Goal: Task Accomplishment & Management: Complete application form

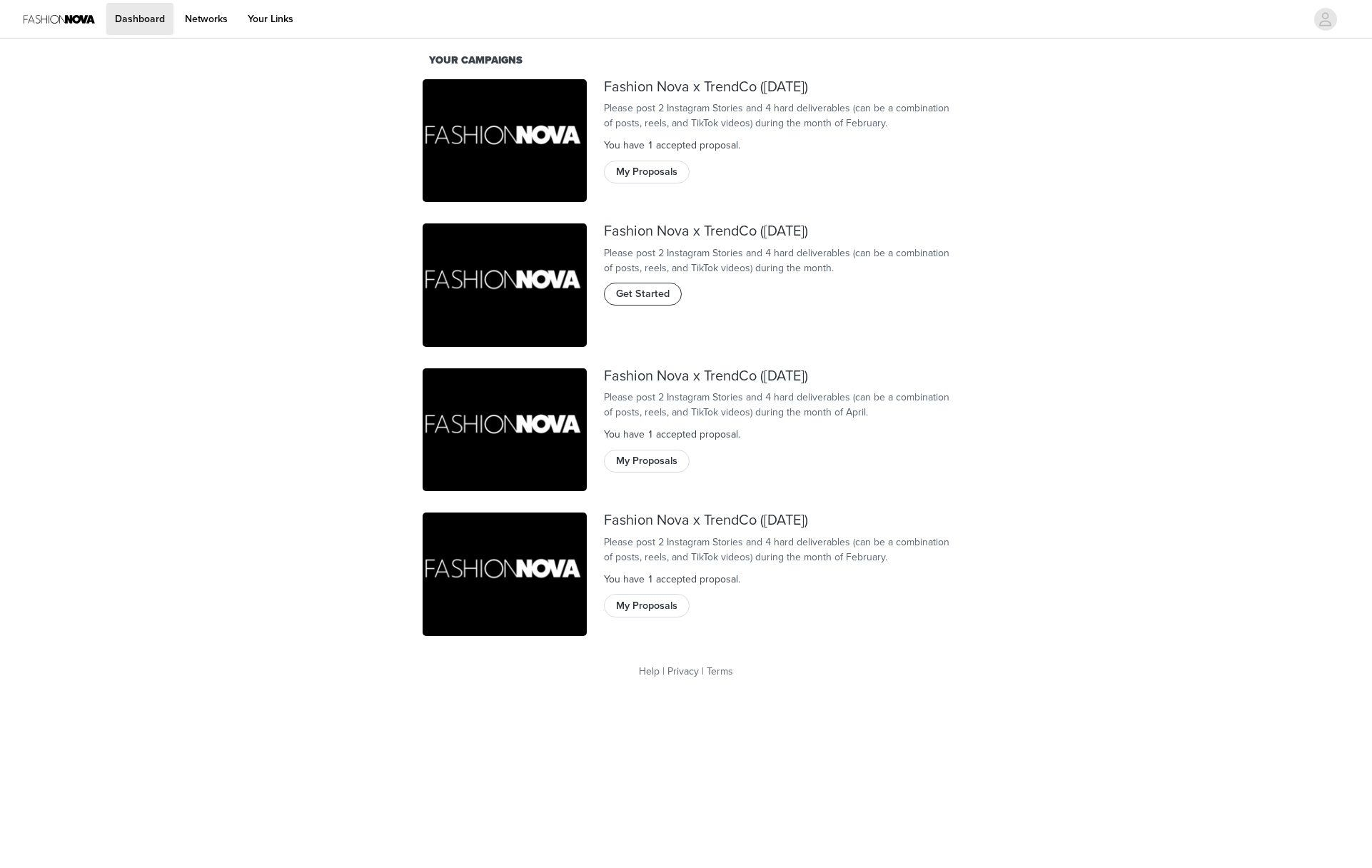
click at [645, 302] on span "Get Started" at bounding box center [643, 294] width 53 height 15
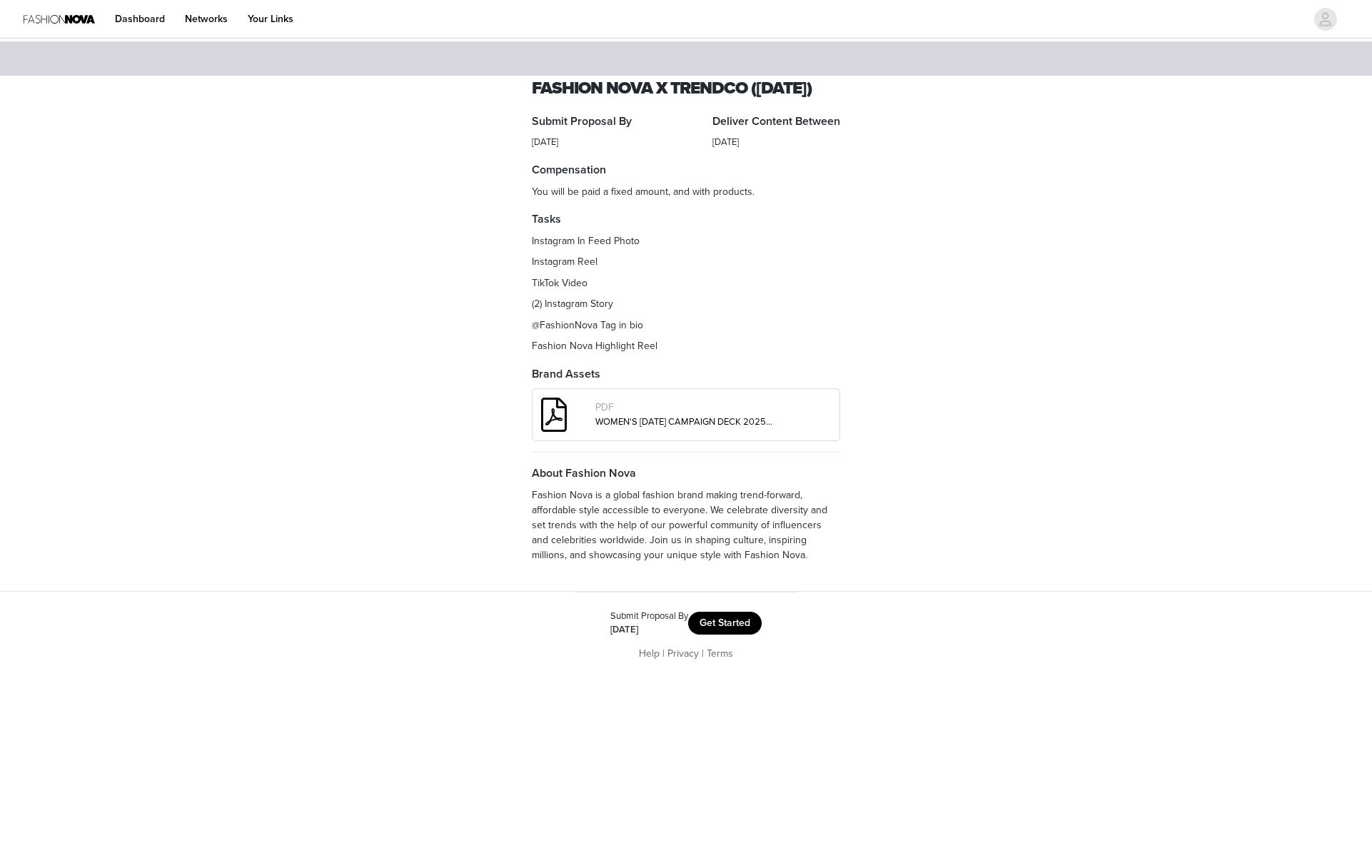
click at [740, 634] on button "Get Started" at bounding box center [725, 623] width 74 height 23
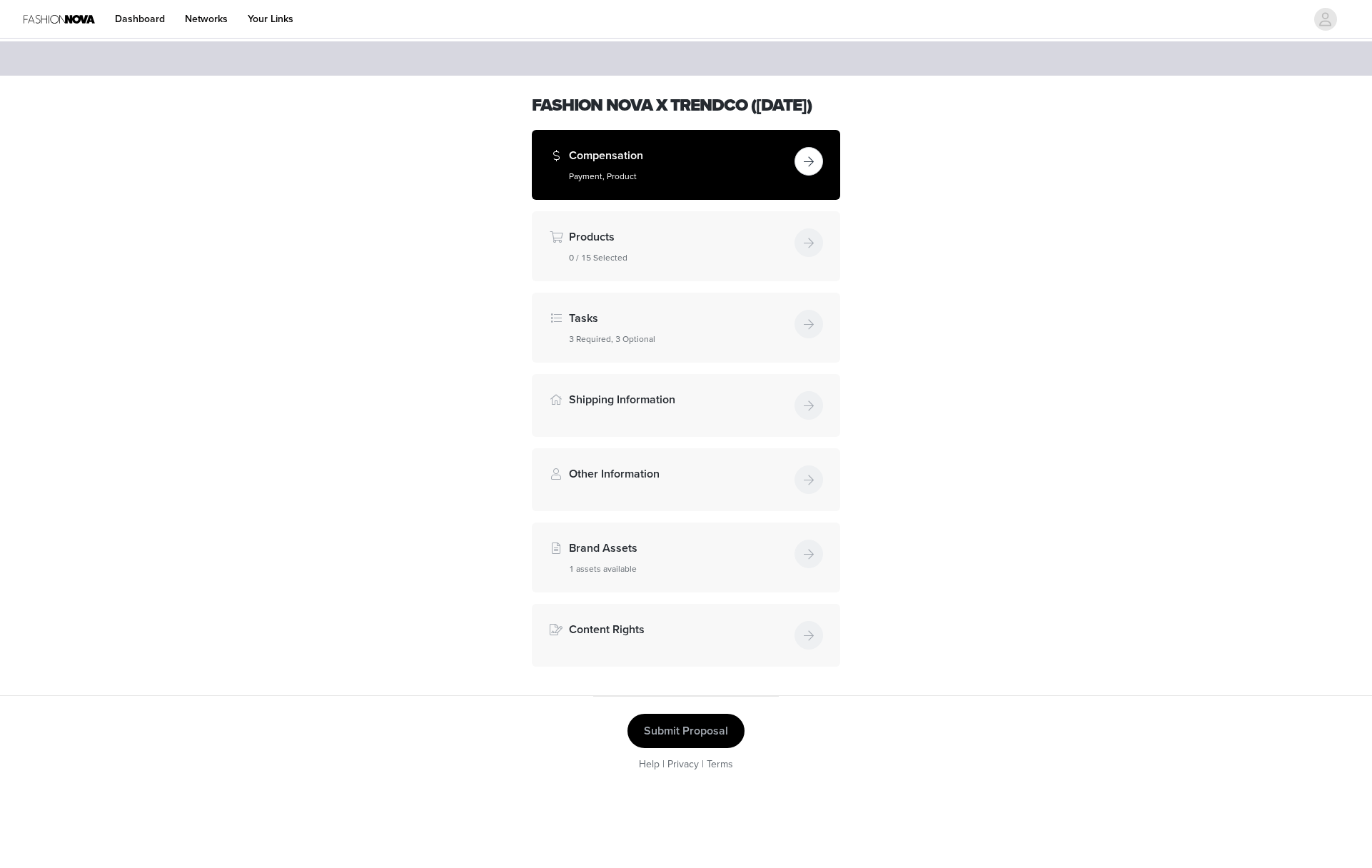
click at [754, 183] on h5 "Payment, Product" at bounding box center [678, 176] width 220 height 13
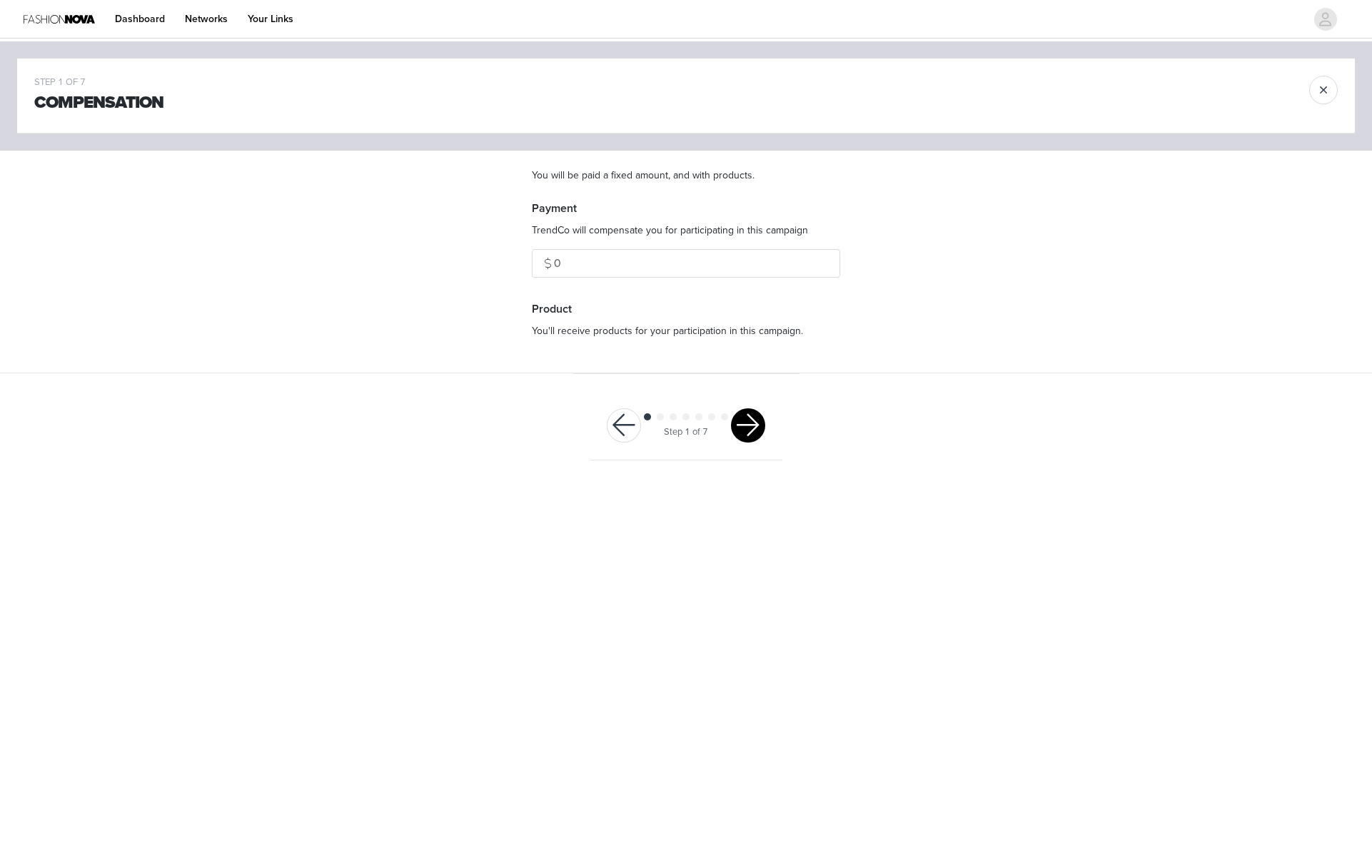
click at [750, 422] on button "button" at bounding box center [748, 425] width 34 height 34
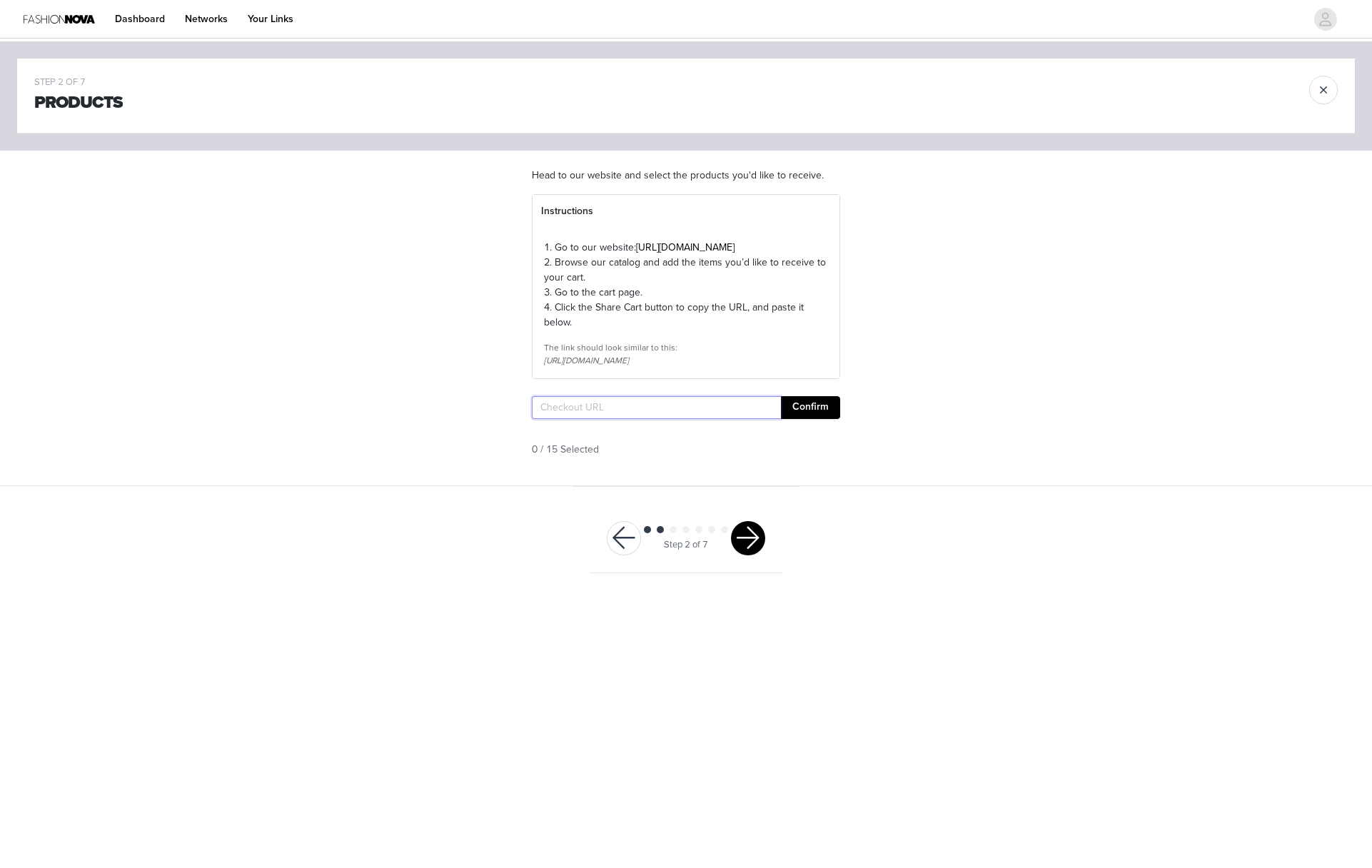
click at [748, 419] on input "text" at bounding box center [656, 407] width 249 height 23
paste input "https://www.fashionnova.com/pages/shared-cart/39284443971708:1,39276853723260:1…"
type input "https://www.fashionnova.com/pages/shared-cart/39284443971708:1,39276853723260:1…"
click at [782, 419] on button "Confirm" at bounding box center [811, 407] width 59 height 23
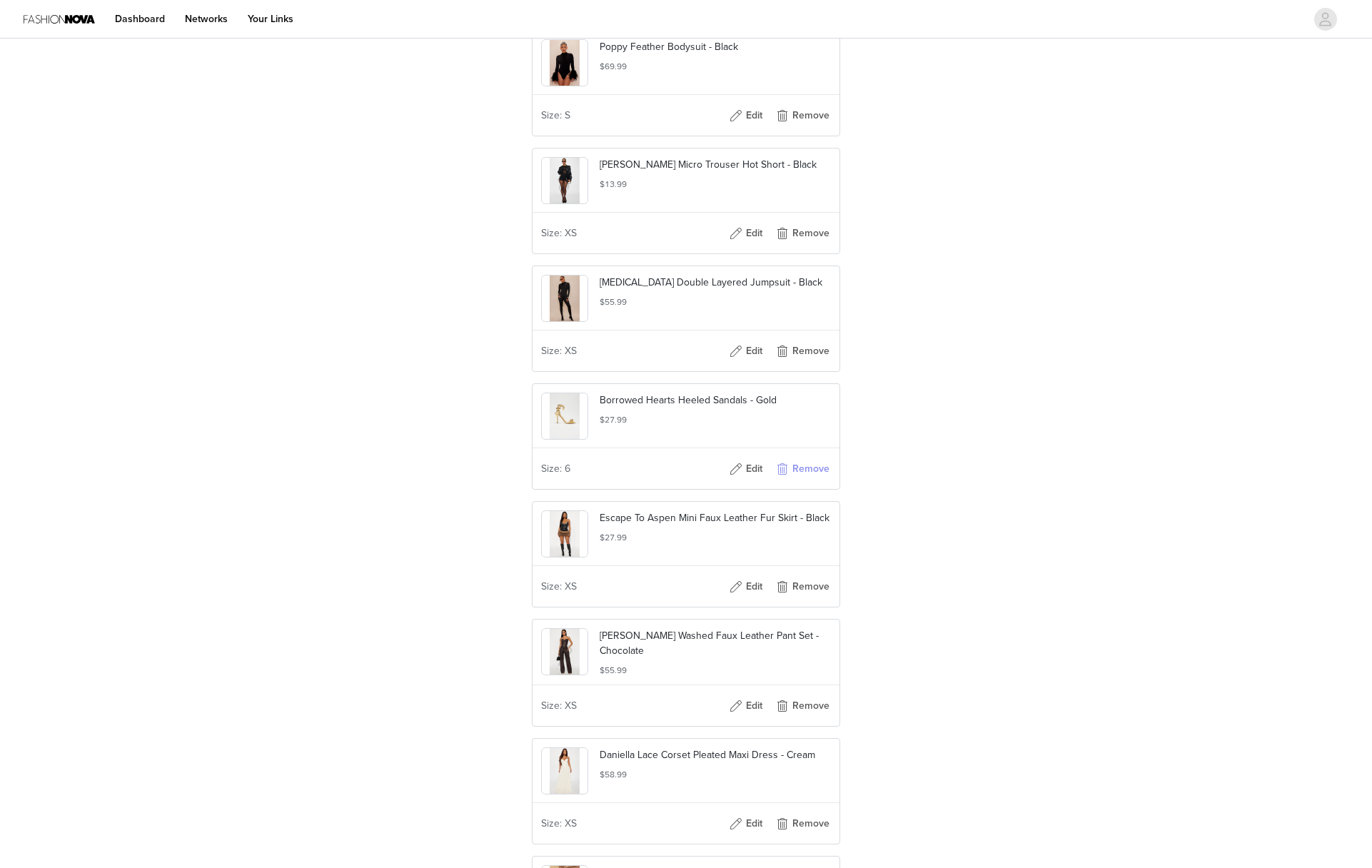
scroll to position [858, 0]
click at [799, 479] on button "Remove" at bounding box center [803, 468] width 57 height 23
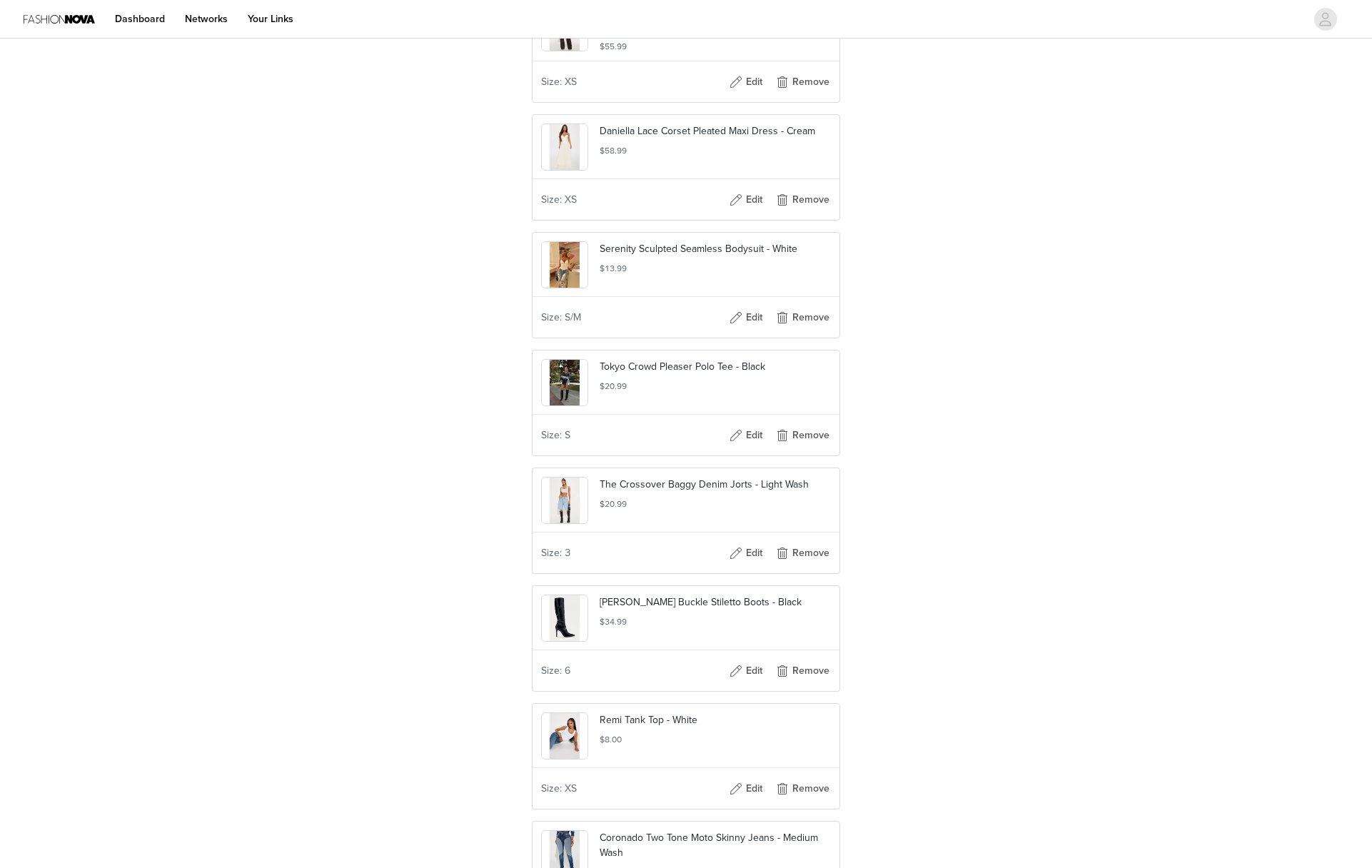
scroll to position [1590, 0]
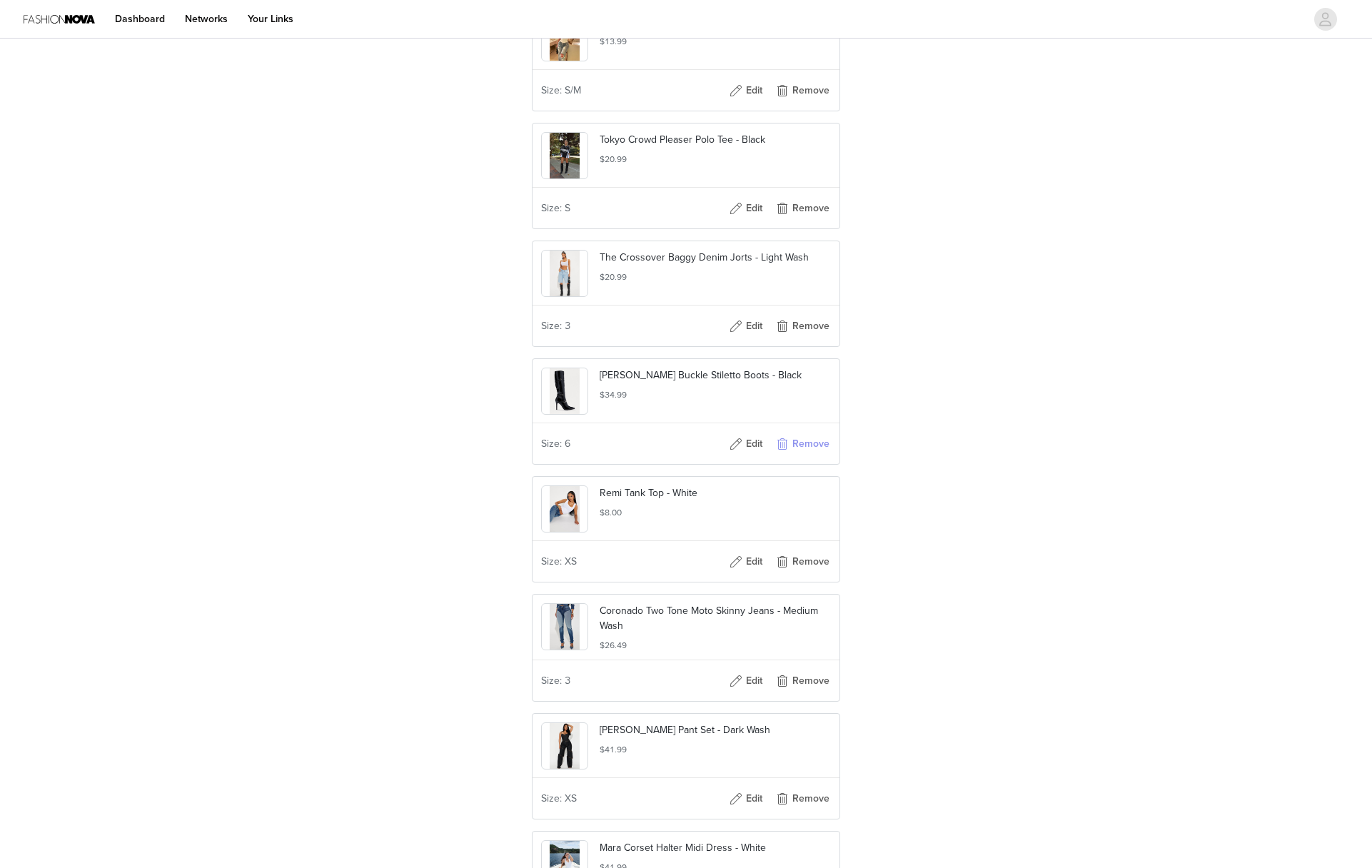
click at [802, 455] on button "Remove" at bounding box center [803, 443] width 57 height 23
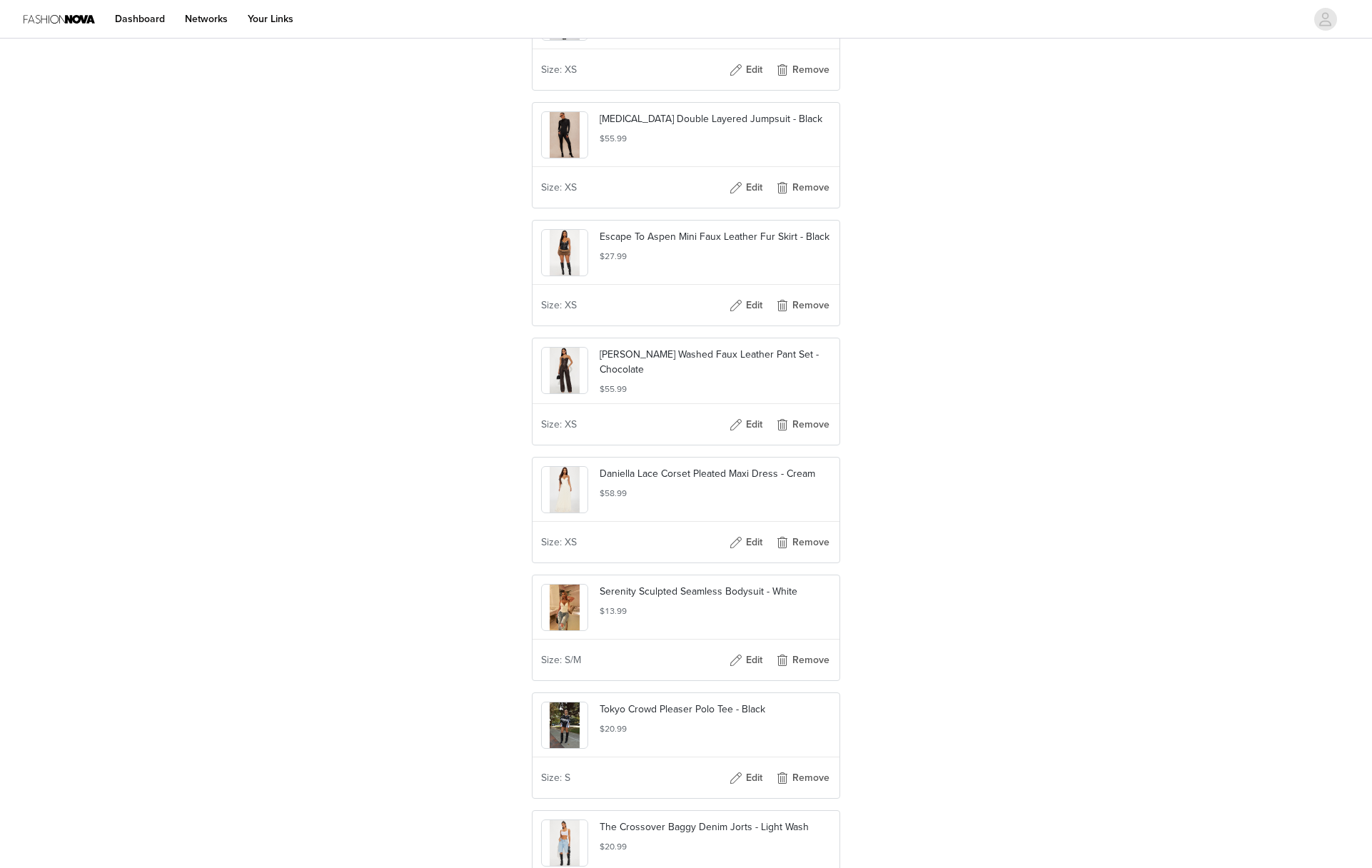
scroll to position [327, 0]
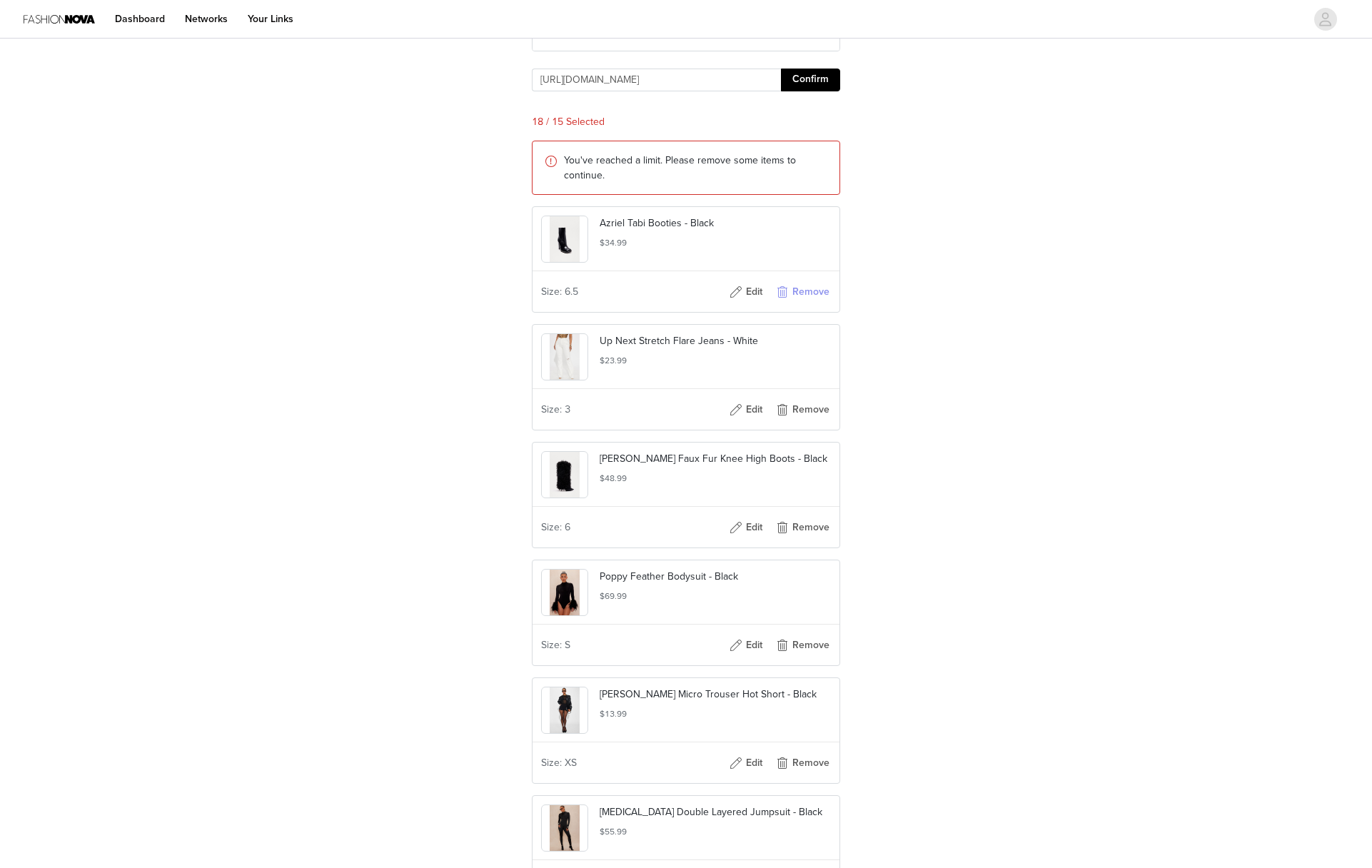
click at [803, 303] on button "Remove" at bounding box center [803, 292] width 57 height 23
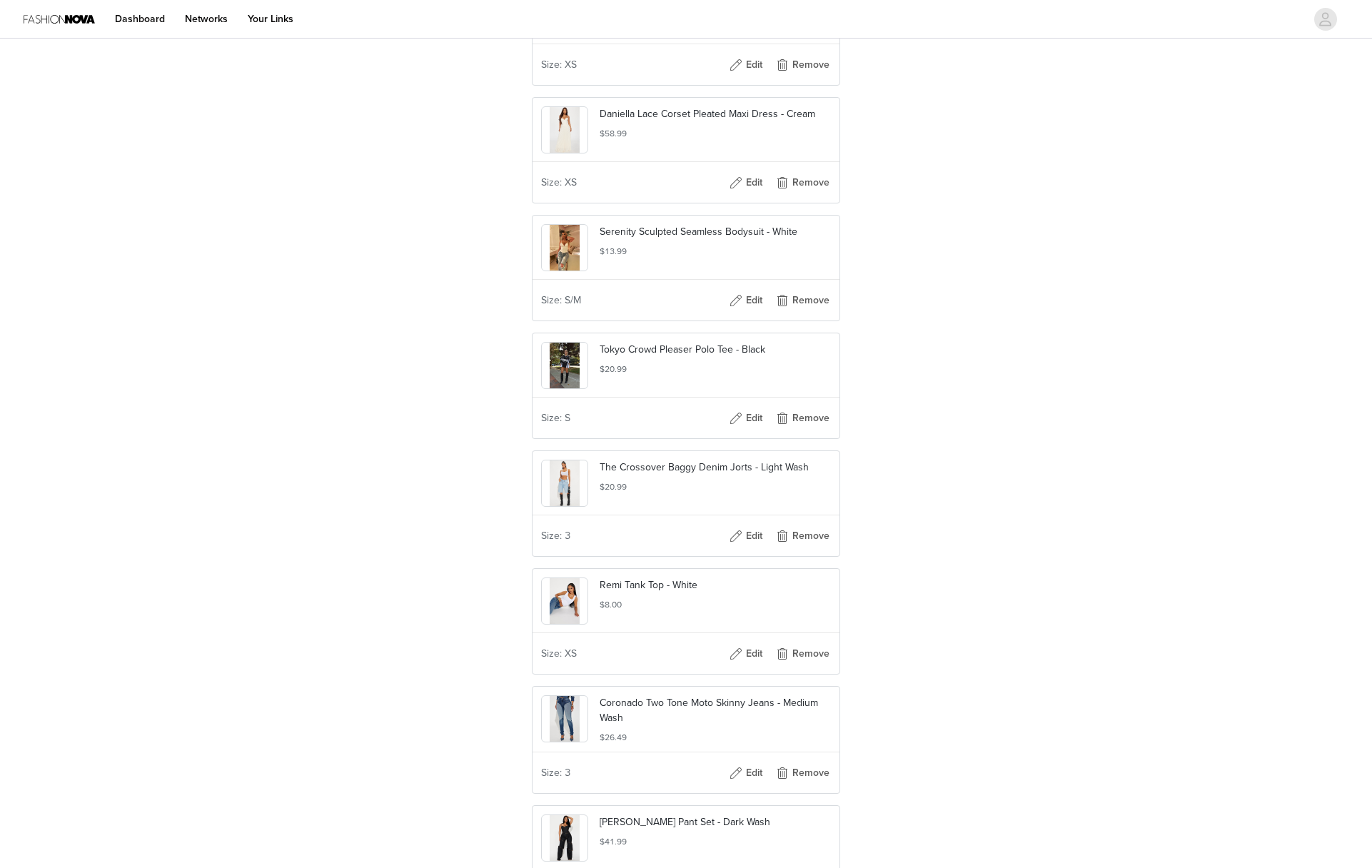
scroll to position [1819, 0]
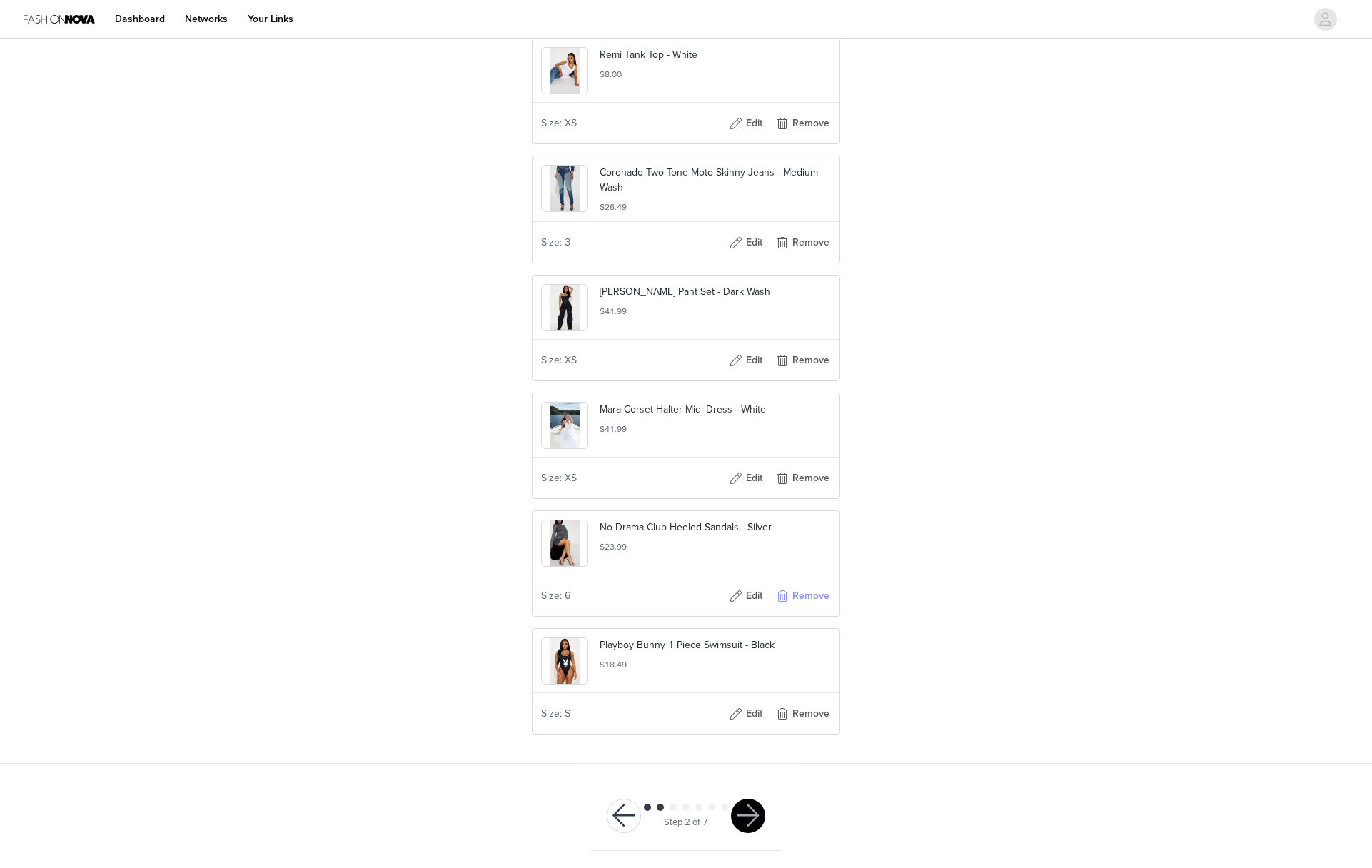
click at [808, 594] on button "Remove" at bounding box center [803, 595] width 57 height 23
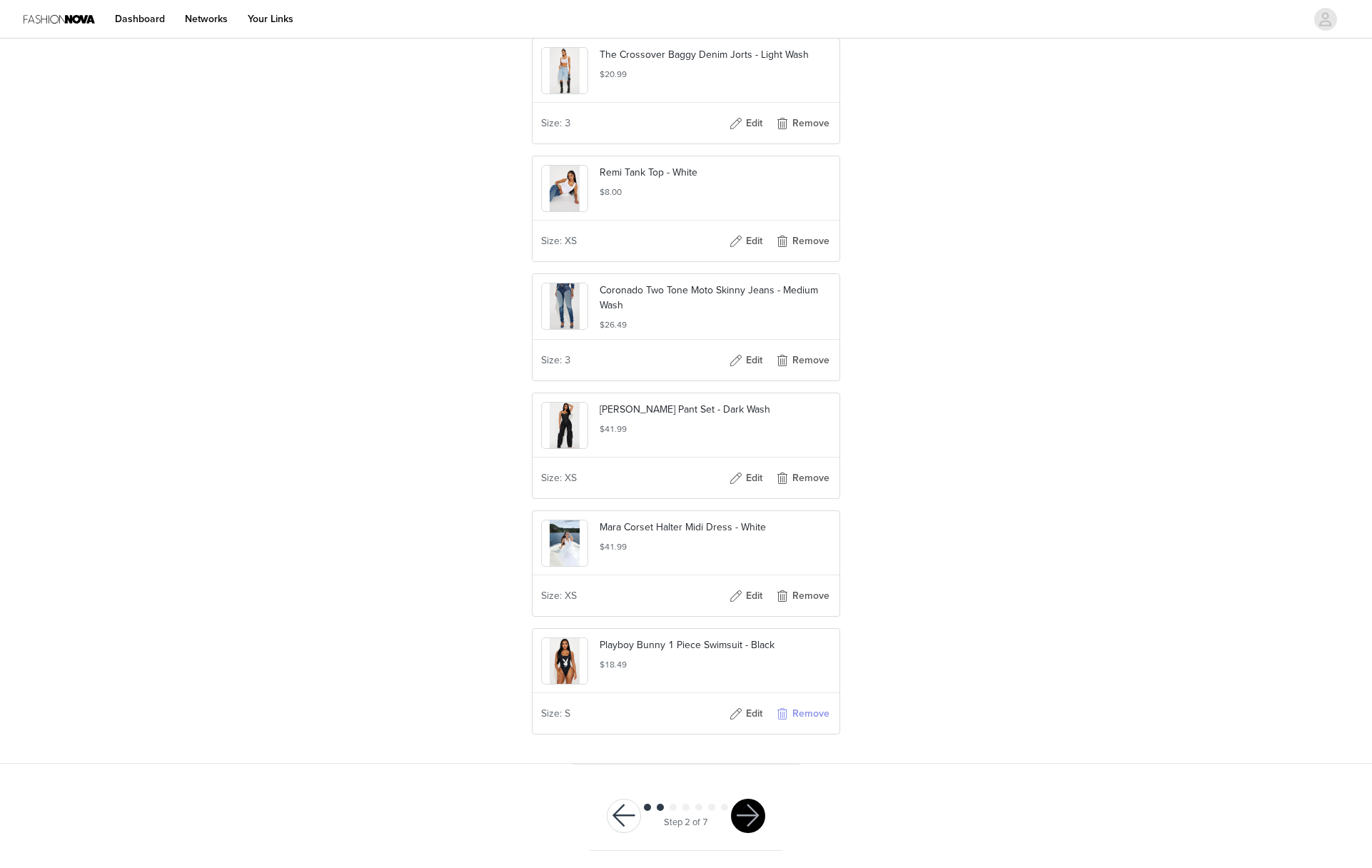
click at [809, 714] on button "Remove" at bounding box center [803, 713] width 57 height 23
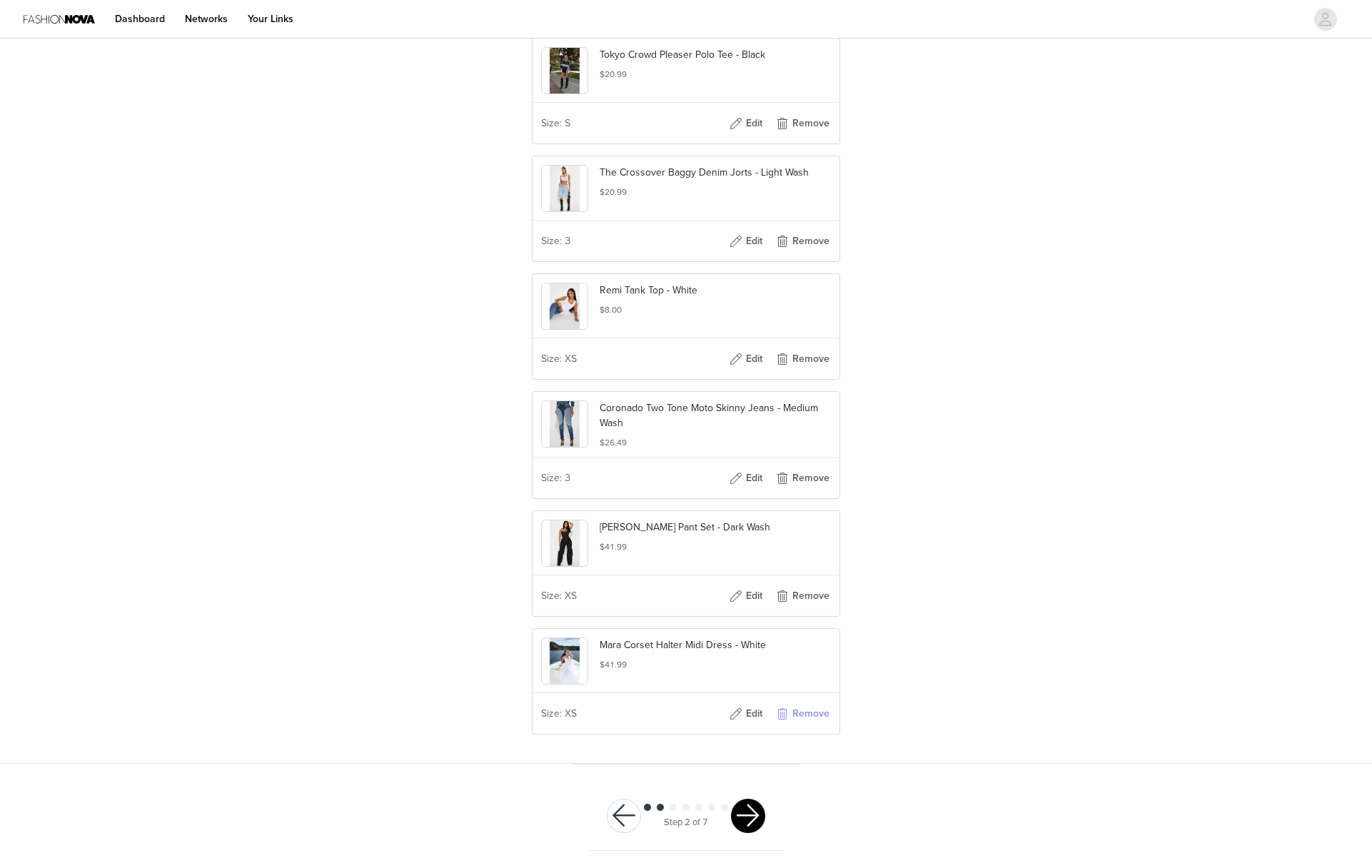
scroll to position [1517, 0]
click at [751, 810] on button "button" at bounding box center [748, 815] width 34 height 34
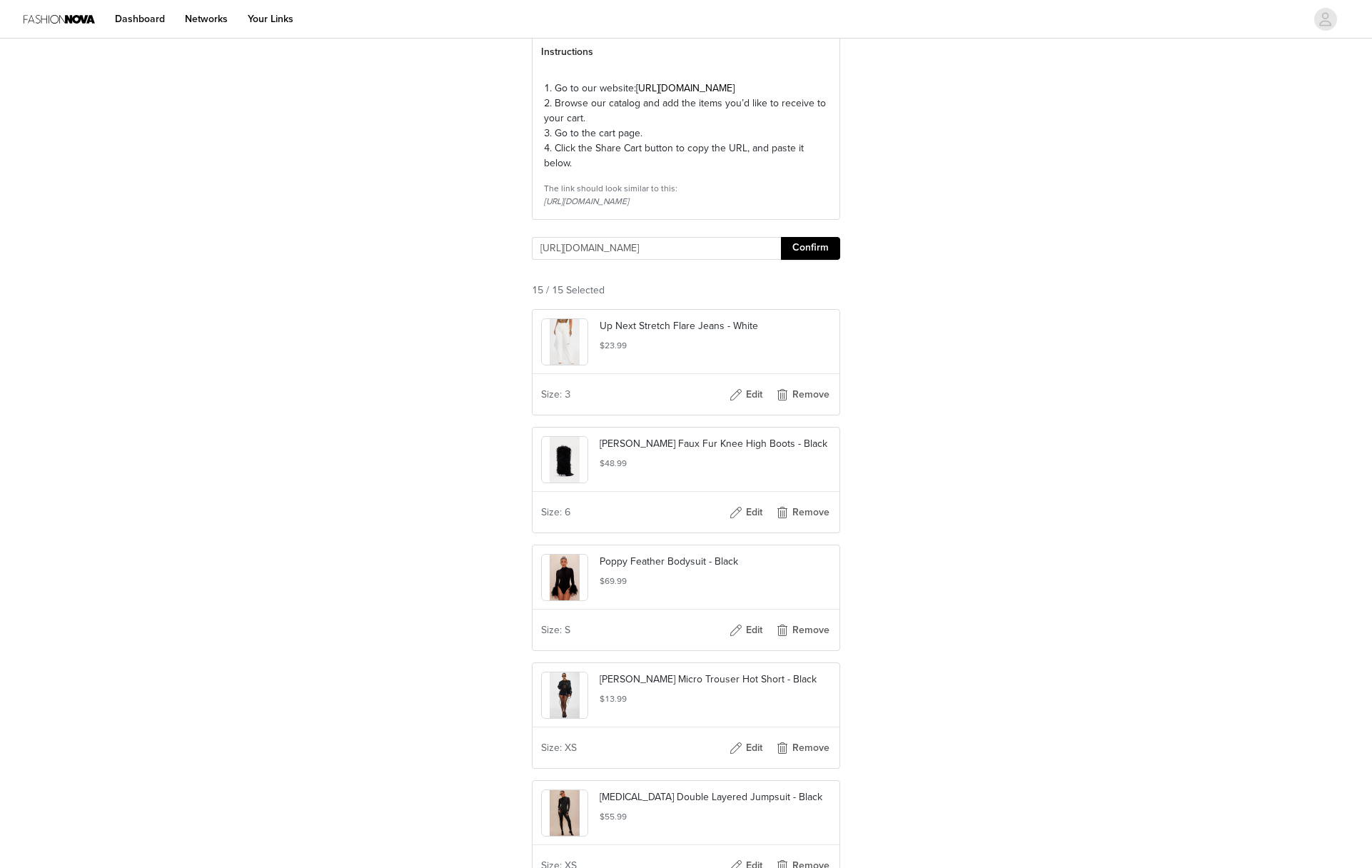
scroll to position [0, 0]
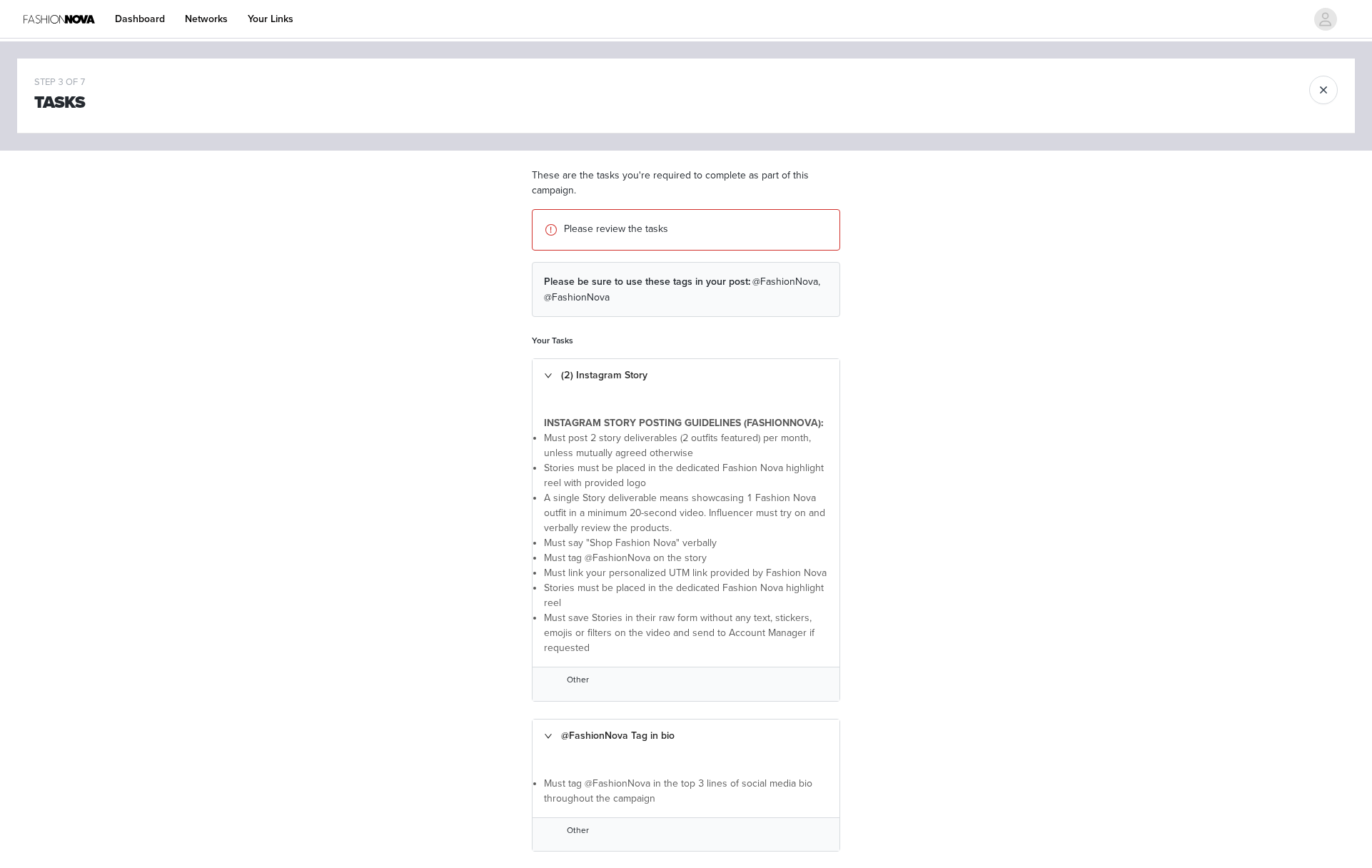
scroll to position [541, 0]
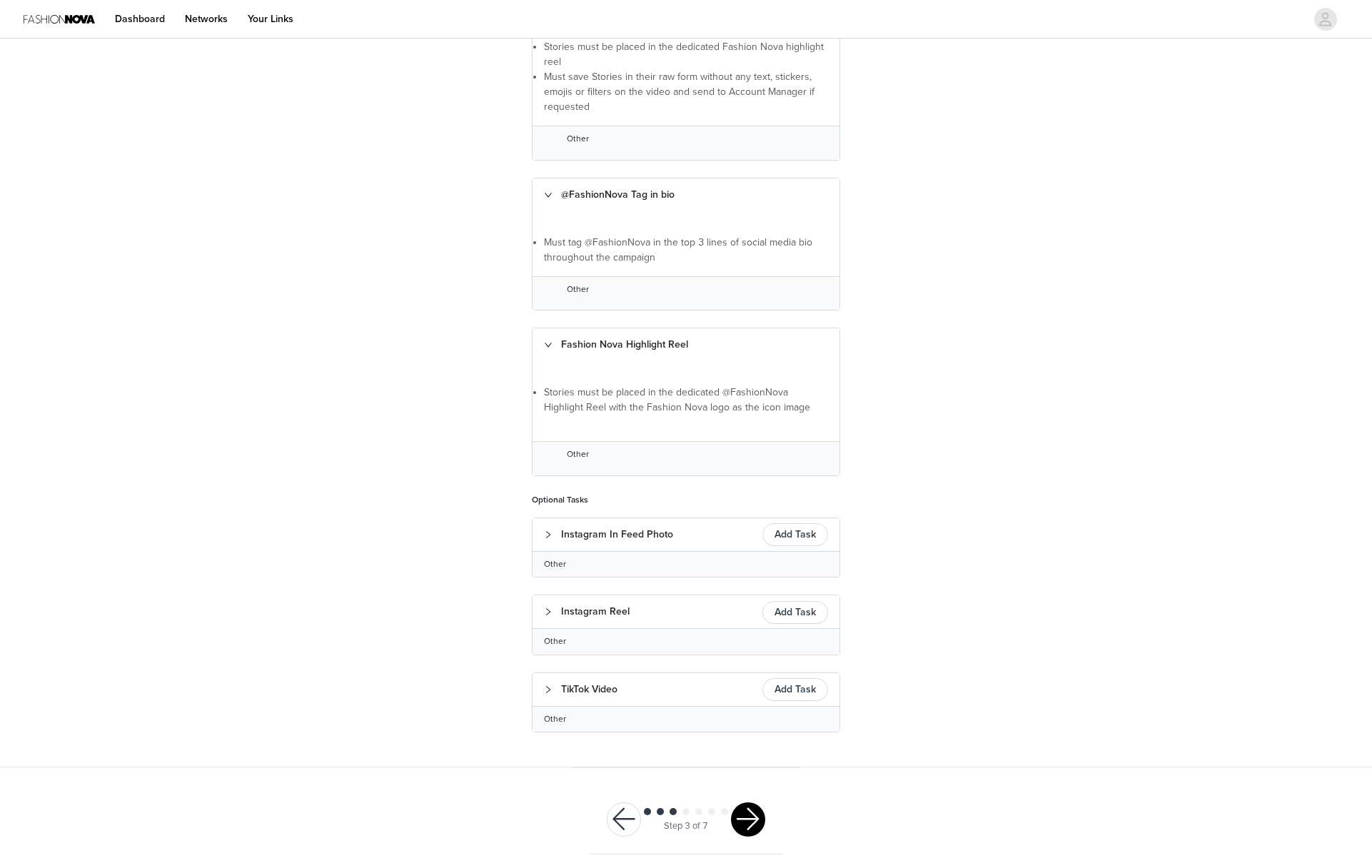
click at [761, 818] on button "button" at bounding box center [748, 819] width 34 height 34
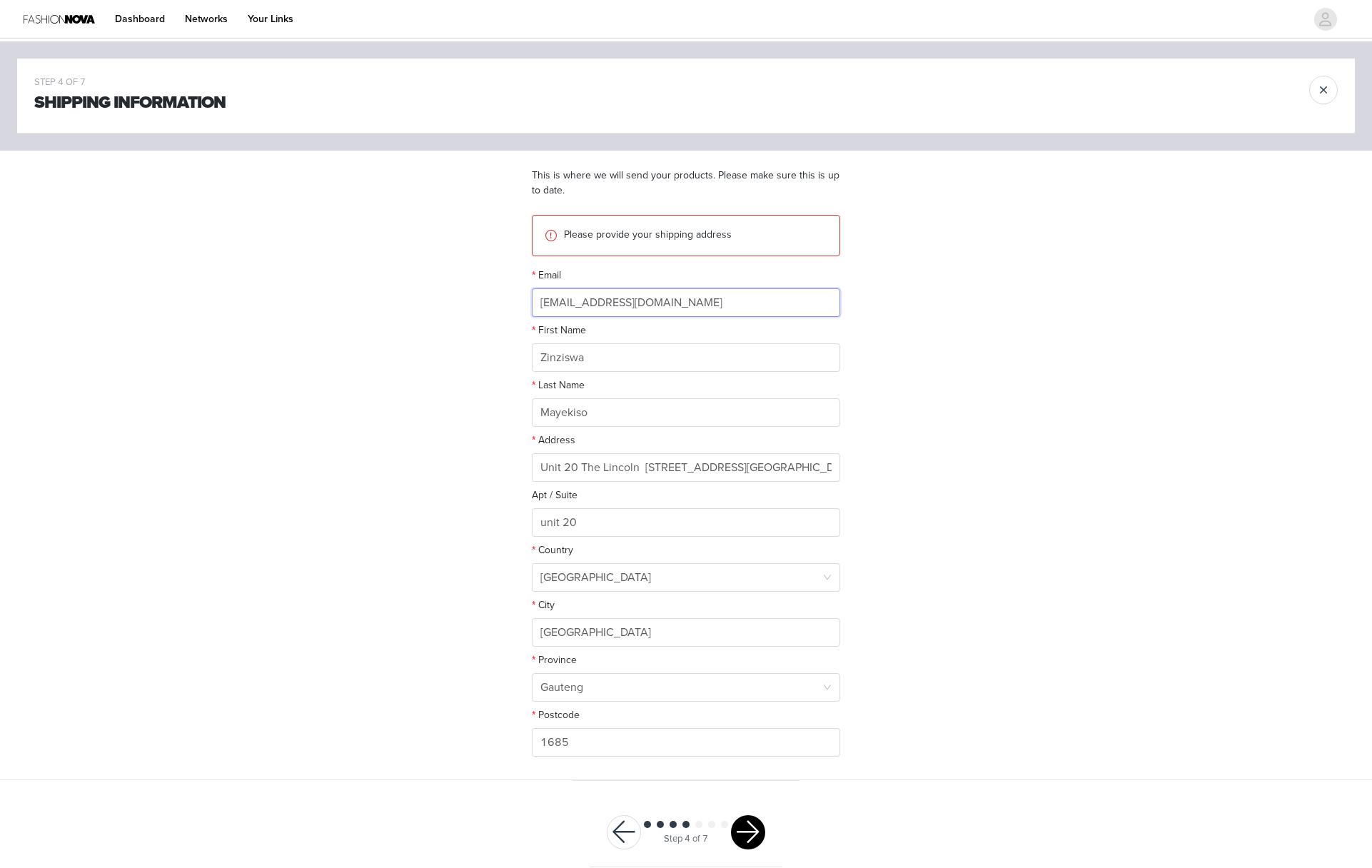
click at [651, 302] on input "zinziswazee@icloud.com" at bounding box center [686, 302] width 308 height 28
click at [738, 836] on button "button" at bounding box center [748, 831] width 34 height 34
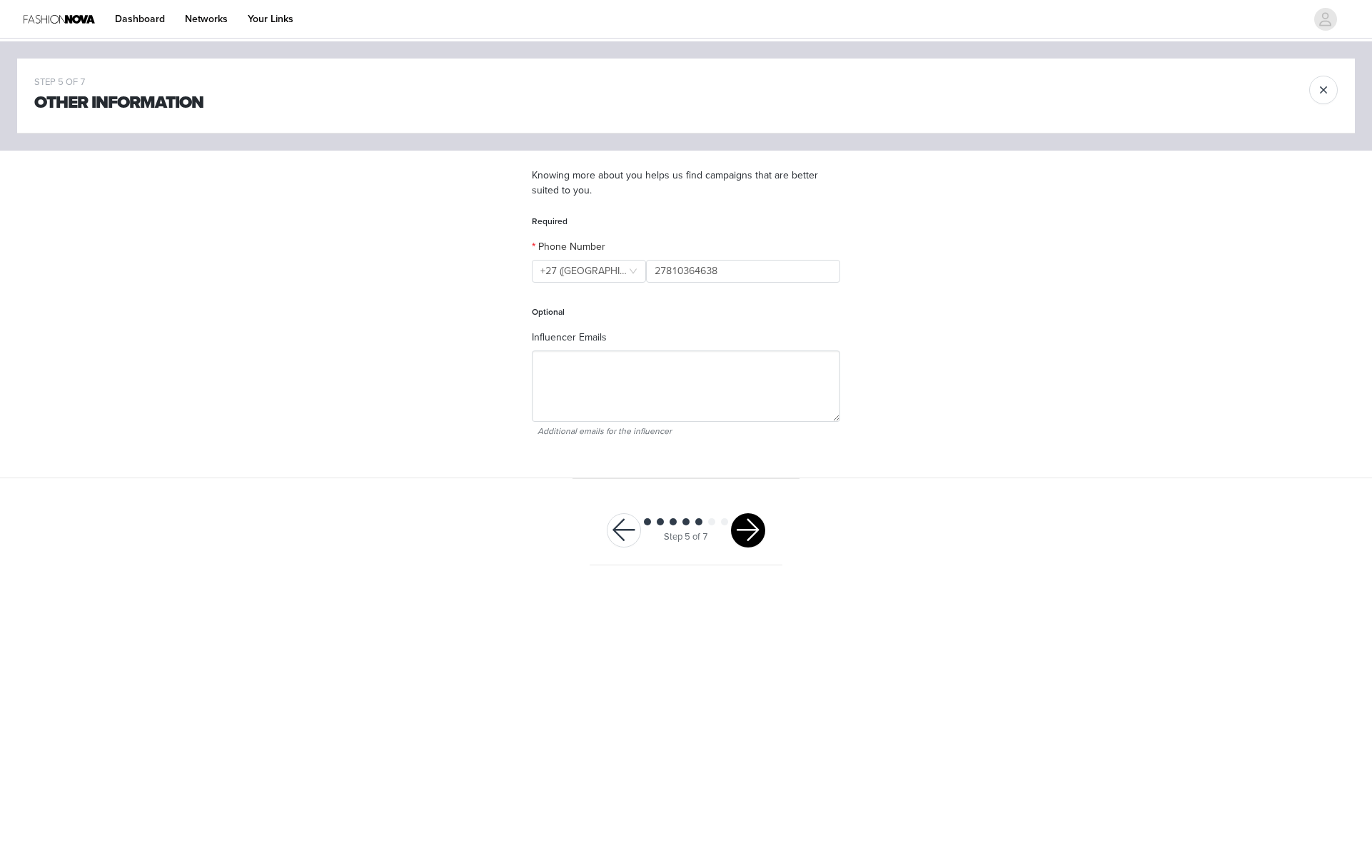
click at [751, 518] on button "button" at bounding box center [748, 530] width 34 height 34
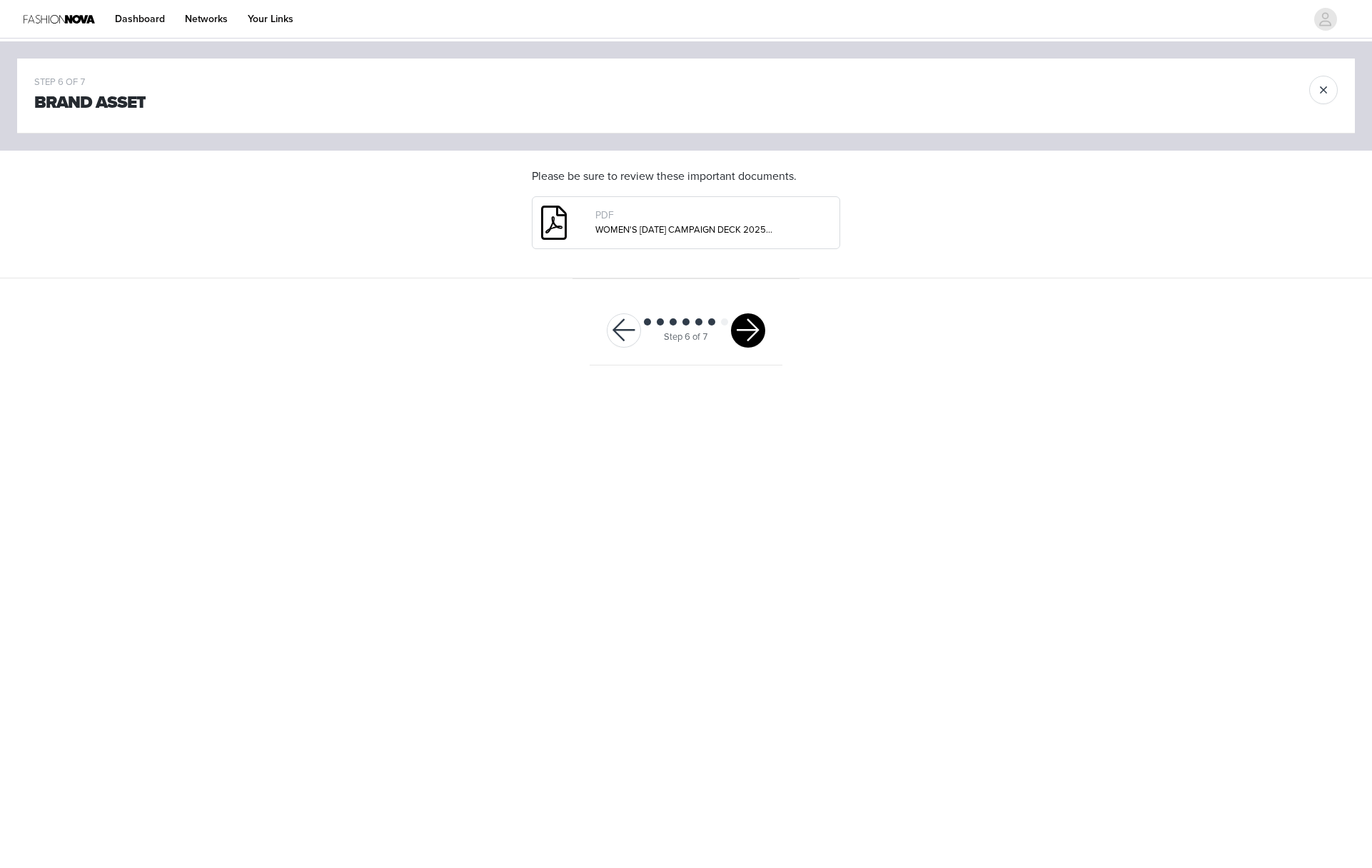
click at [744, 332] on button "button" at bounding box center [748, 330] width 34 height 34
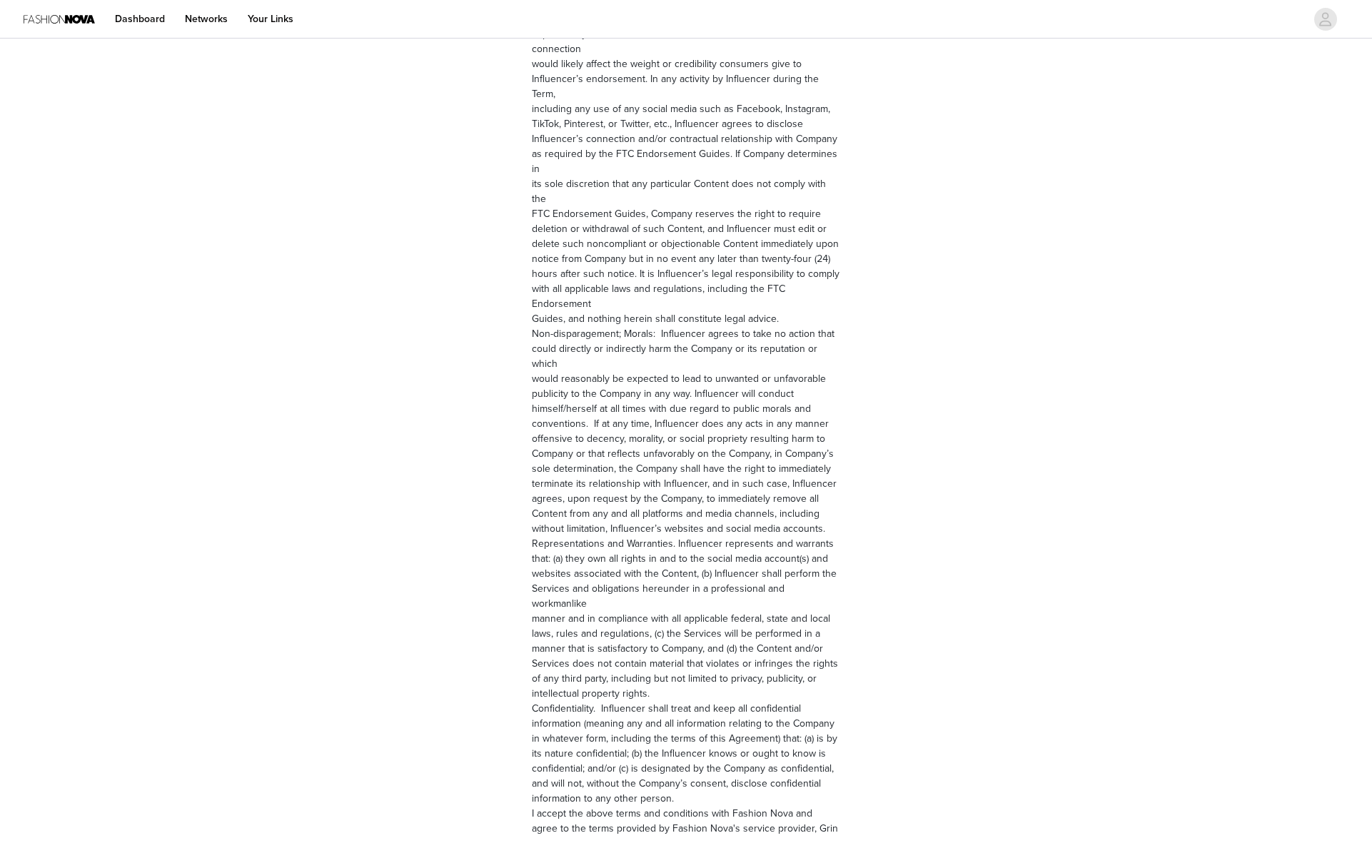
scroll to position [1659, 0]
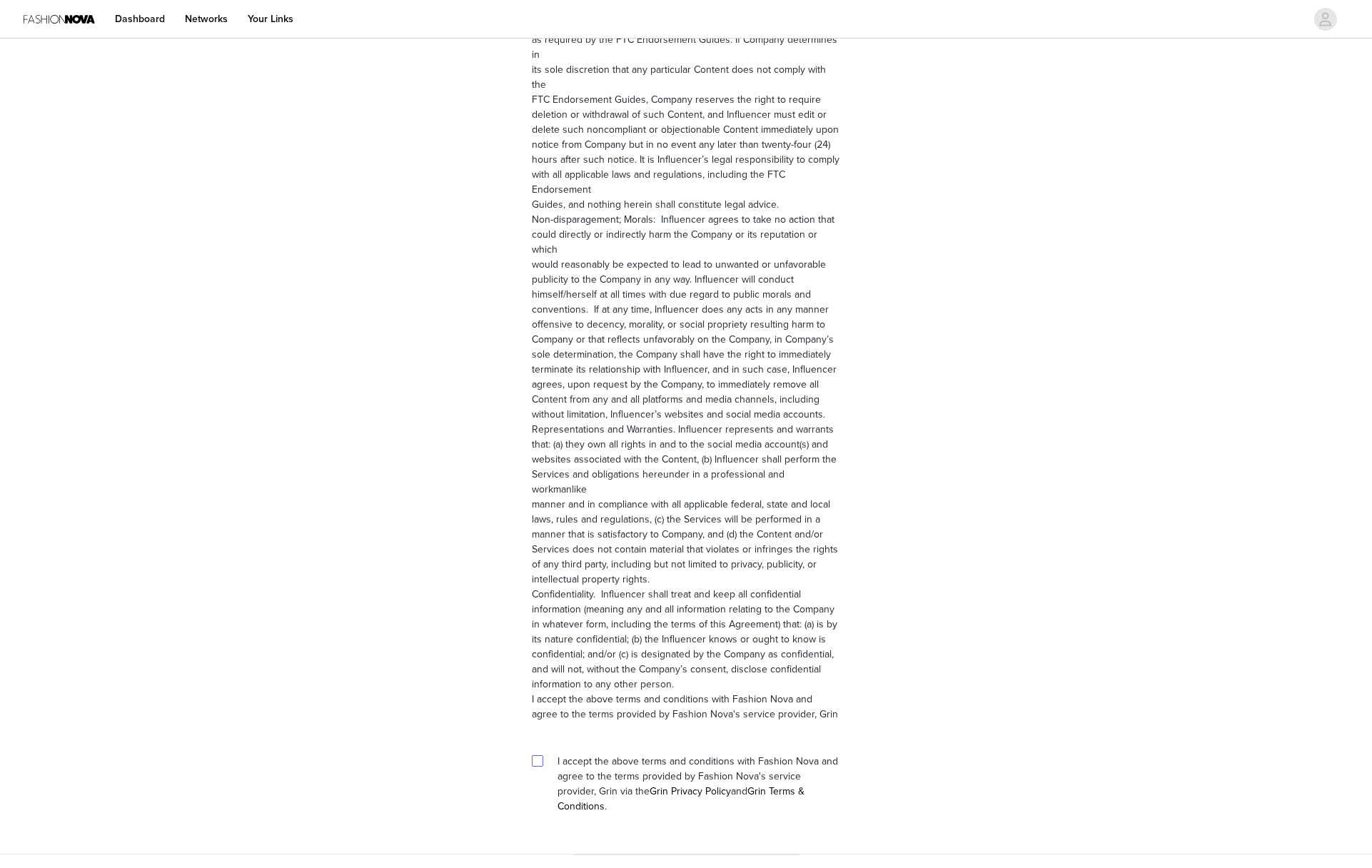
click at [541, 753] on label at bounding box center [538, 761] width 12 height 15
click at [541, 755] on input "checkbox" at bounding box center [537, 760] width 10 height 10
checkbox input "true"
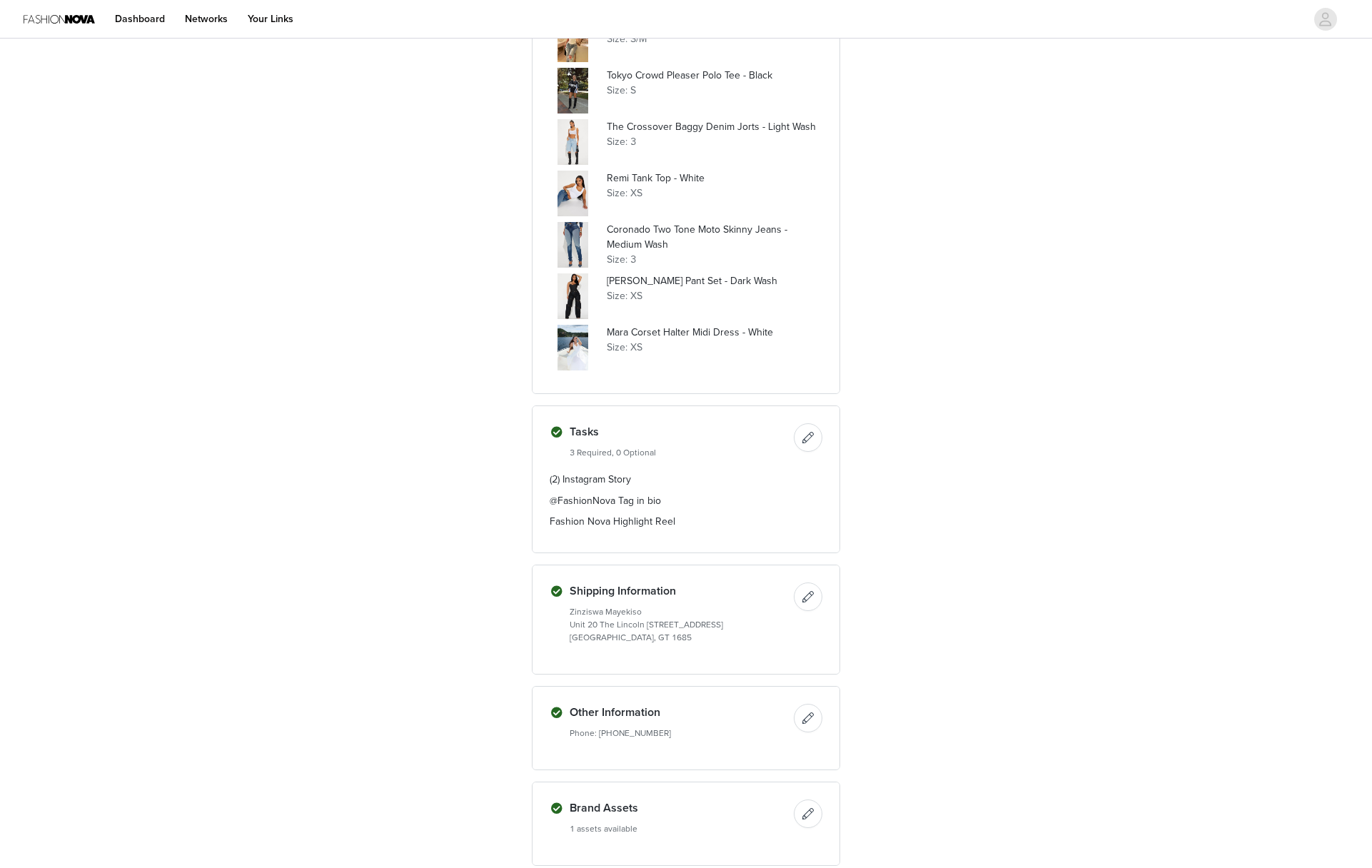
scroll to position [931, 0]
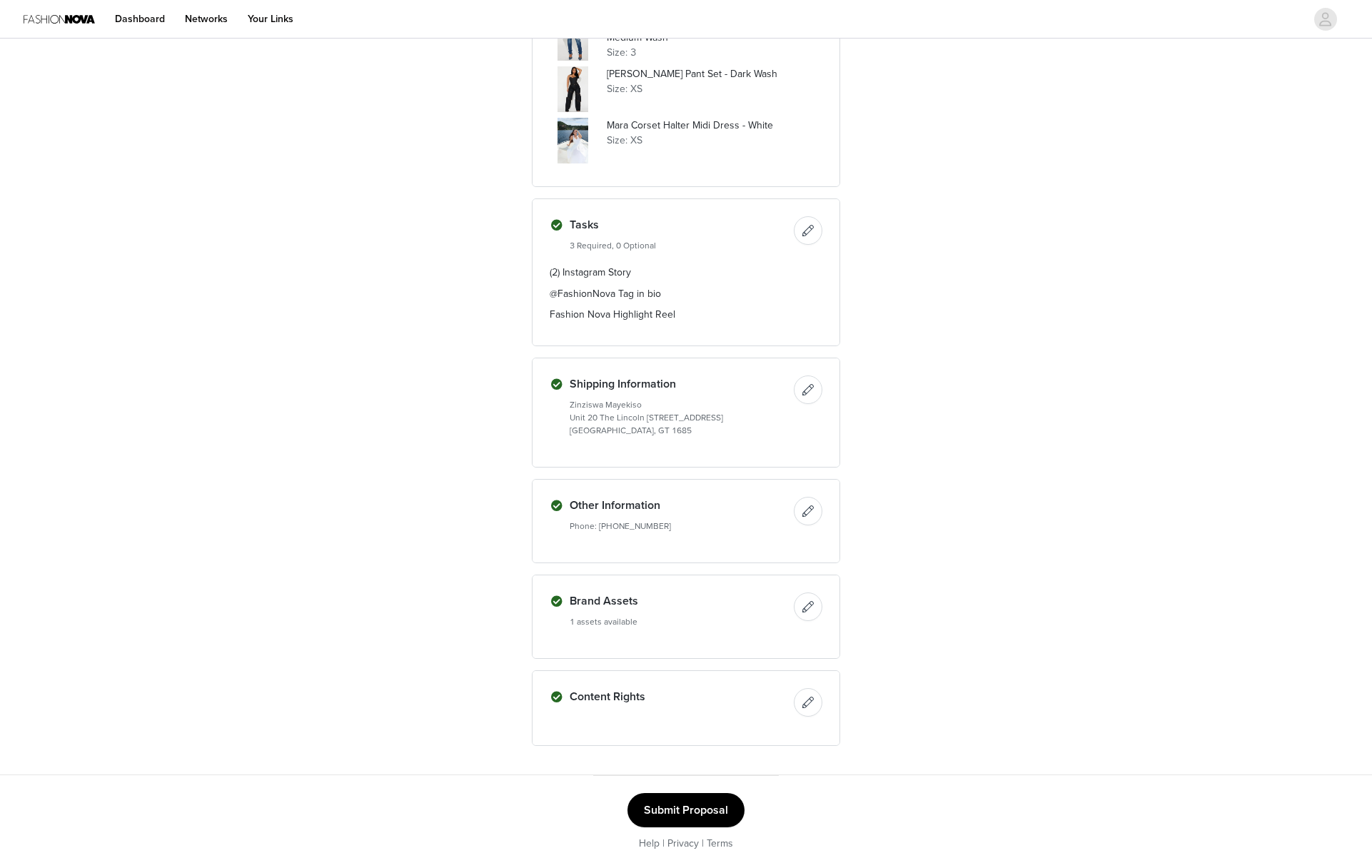
click at [672, 808] on button "Submit Proposal" at bounding box center [686, 810] width 117 height 34
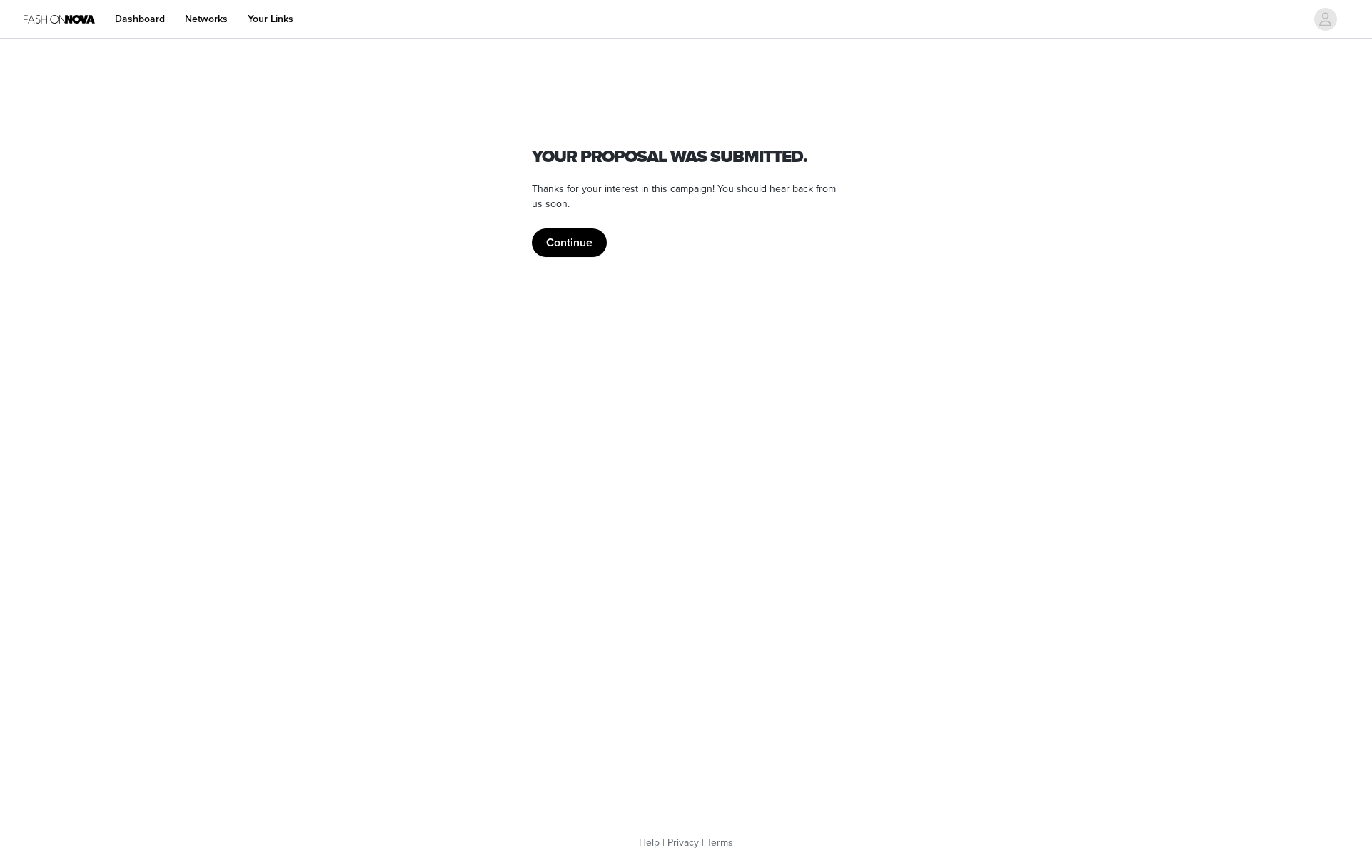
scroll to position [0, 0]
click at [566, 241] on button "Continue" at bounding box center [569, 243] width 75 height 28
